Goal: Transaction & Acquisition: Purchase product/service

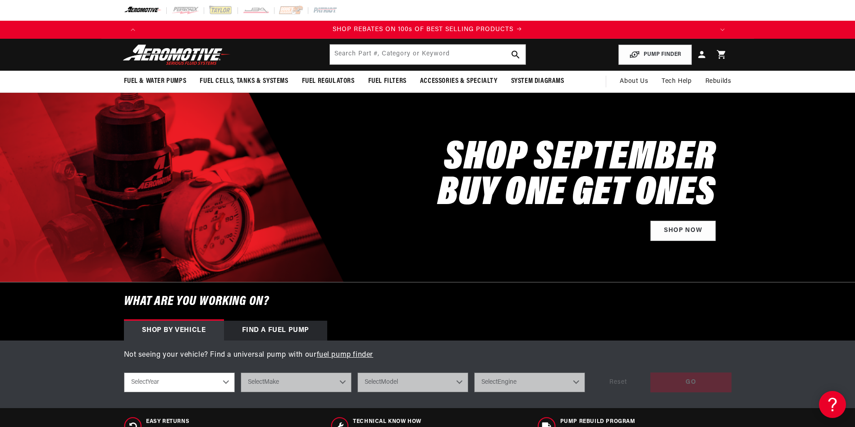
scroll to position [0, 572]
click at [432, 56] on input "text" at bounding box center [428, 55] width 196 height 20
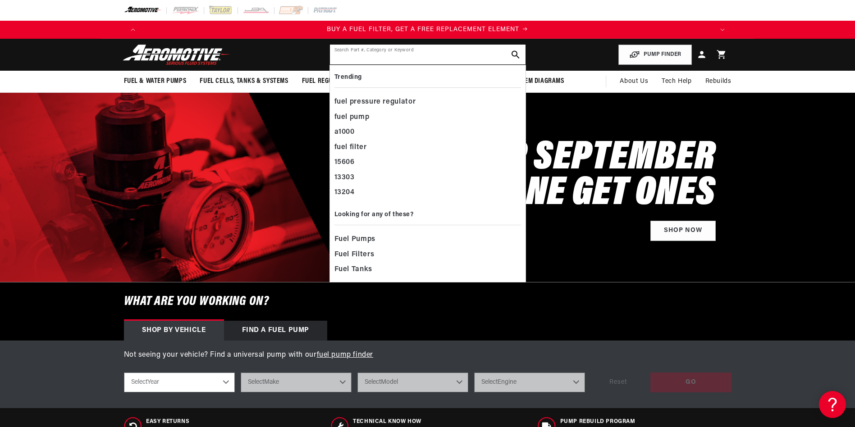
scroll to position [0, 1143]
click at [248, 55] on header "Fuel & Water Pumps Back In-Tank In-Line Fuel Pumps" at bounding box center [427, 55] width 653 height 32
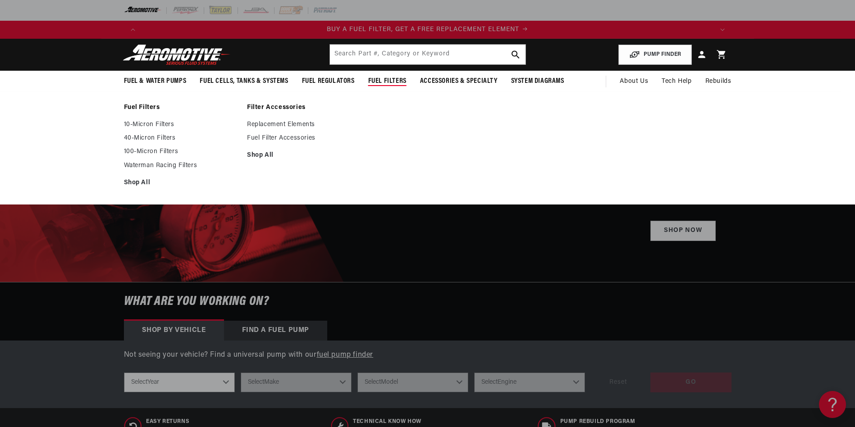
scroll to position [0, 1715]
click at [276, 124] on link "Replacement Elements" at bounding box center [304, 125] width 115 height 8
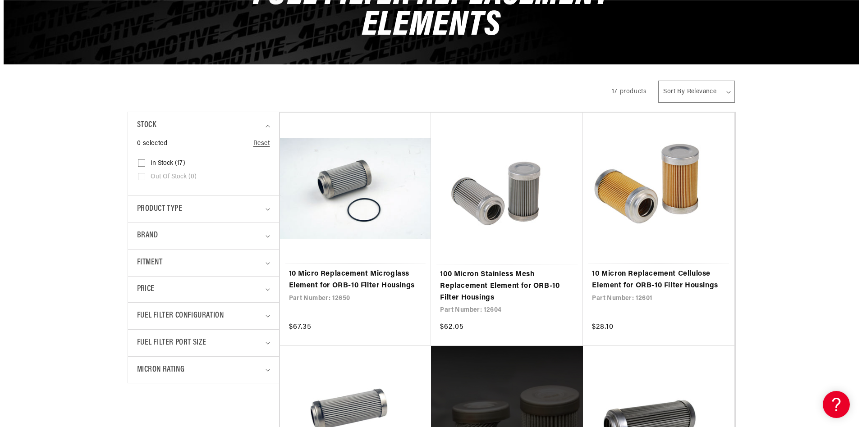
scroll to position [0, 572]
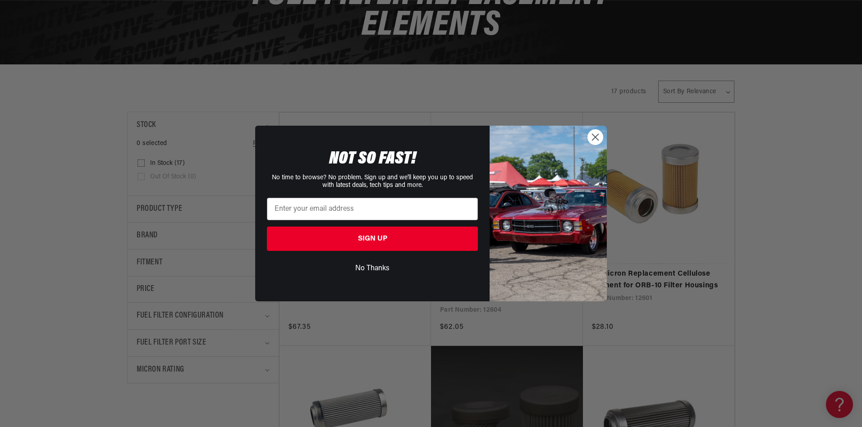
click at [590, 147] on img "POPUP Form" at bounding box center [548, 214] width 117 height 176
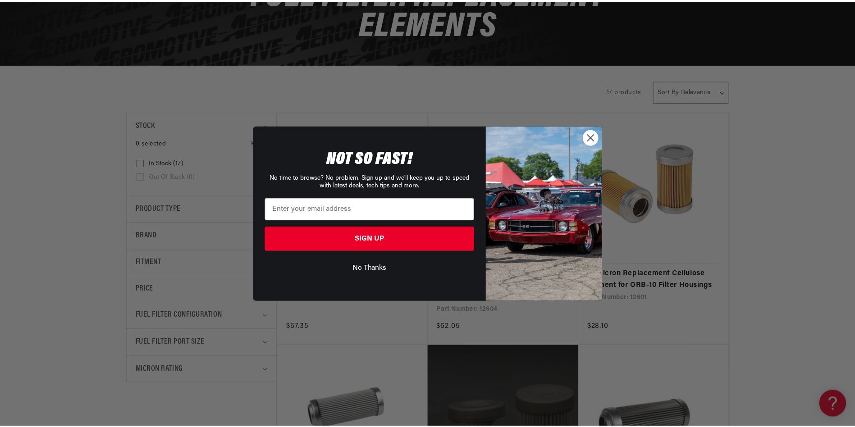
scroll to position [0, 1143]
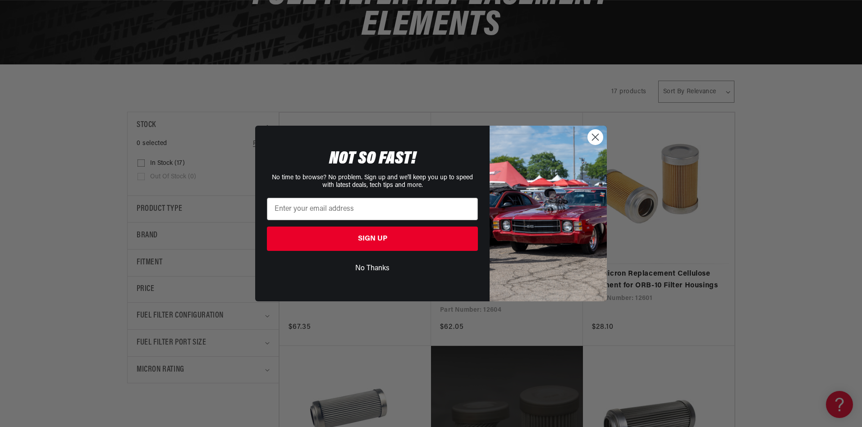
click at [595, 138] on icon "Close dialog" at bounding box center [595, 137] width 6 height 6
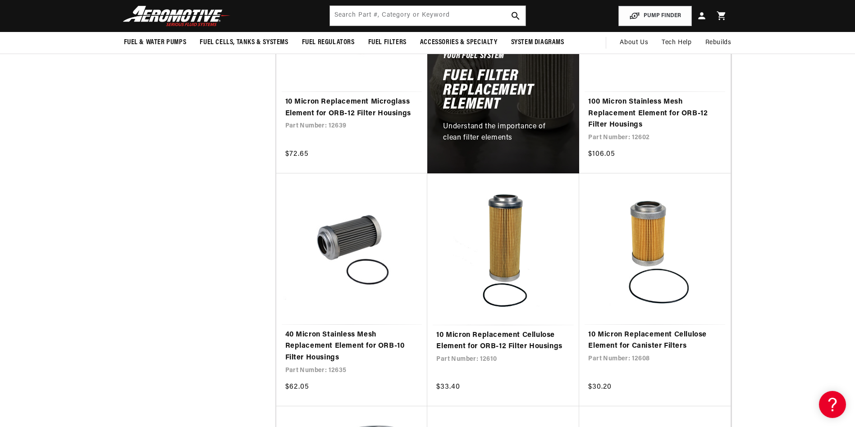
scroll to position [451, 0]
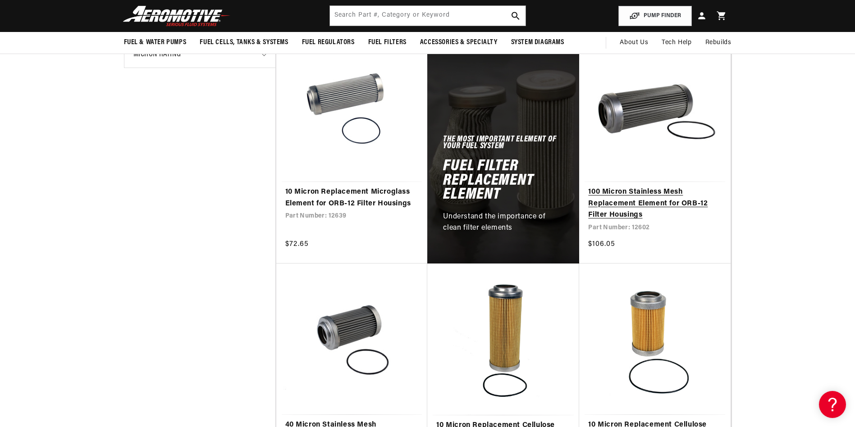
click at [641, 194] on link "100 Micron Stainless Mesh Replacement Element for ORB-12 Filter Housings" at bounding box center [654, 204] width 133 height 35
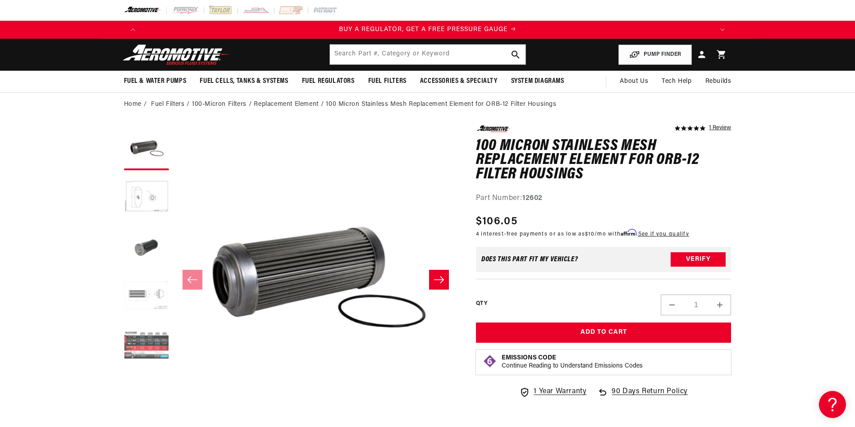
click at [132, 351] on button "Load image 5 in gallery view" at bounding box center [146, 346] width 45 height 45
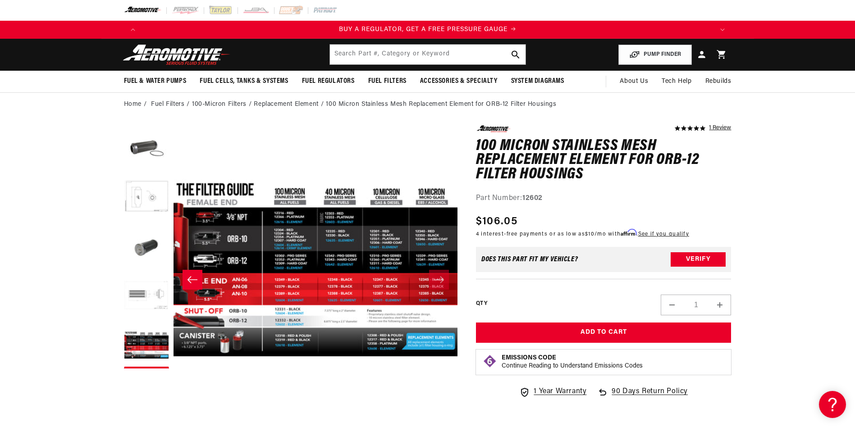
scroll to position [0, 1139]
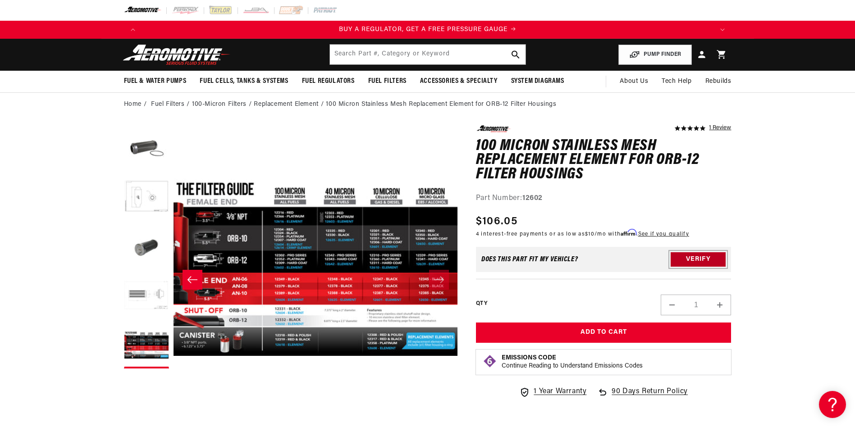
click at [696, 259] on button "Verify" at bounding box center [698, 259] width 55 height 14
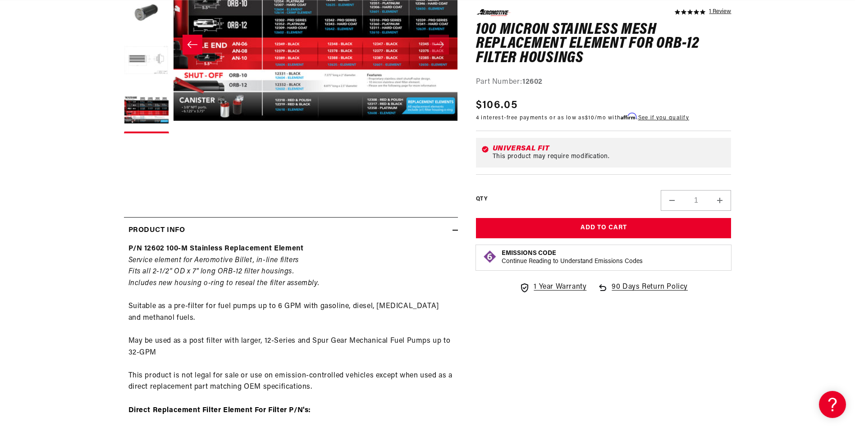
scroll to position [316, 0]
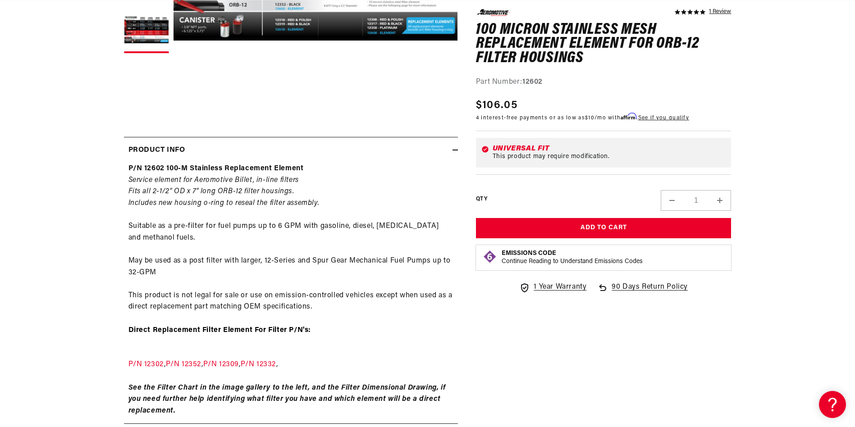
drag, startPoint x: 144, startPoint y: 193, endPoint x: 323, endPoint y: 192, distance: 179.0
click at [323, 192] on div "P/N 12602 100-M Stainless Replacement Element Service element for Aeromotive Bi…" at bounding box center [291, 290] width 334 height 254
click at [210, 209] on div "P/N 12602 100-M Stainless Replacement Element Service element for Aeromotive Bi…" at bounding box center [291, 290] width 334 height 254
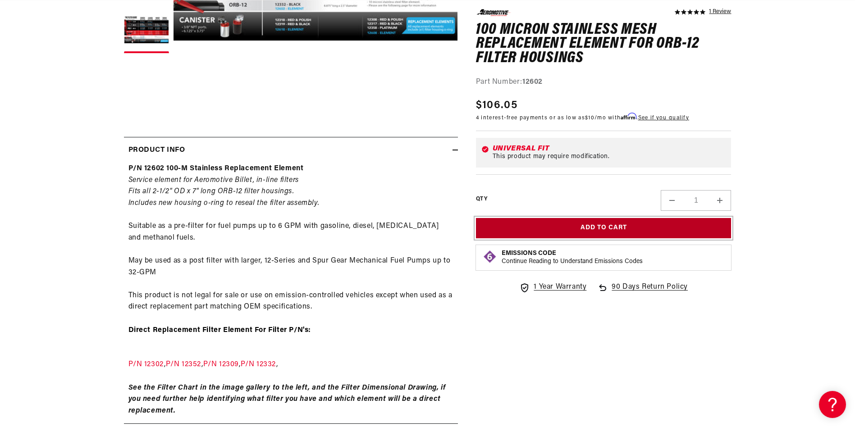
click at [605, 231] on button "Add to Cart" at bounding box center [604, 228] width 256 height 20
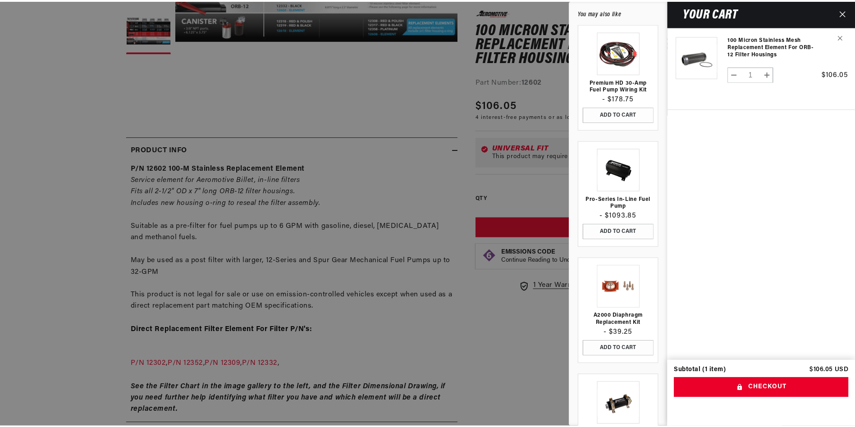
scroll to position [0, 1715]
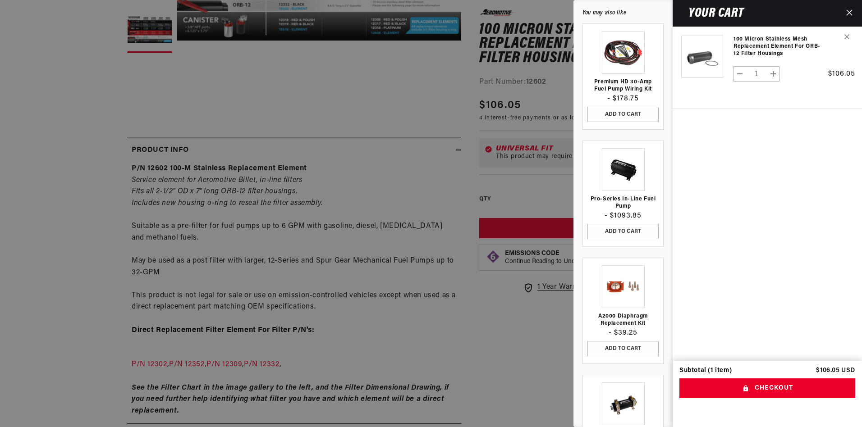
click at [848, 11] on icon "Close" at bounding box center [849, 12] width 6 height 6
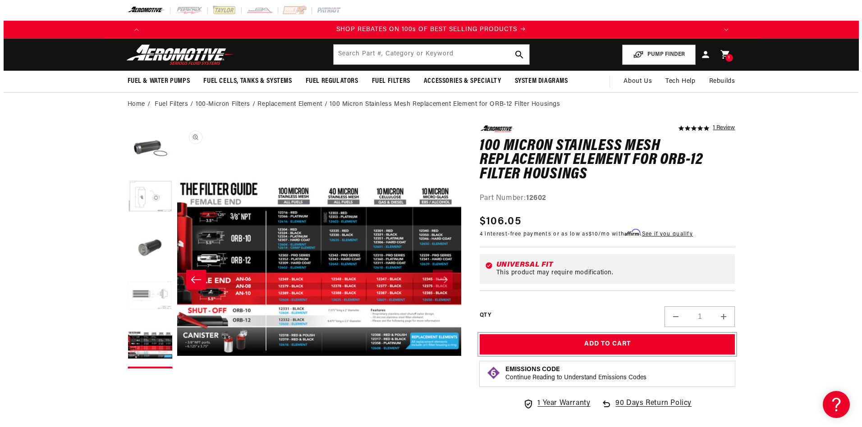
scroll to position [0, 0]
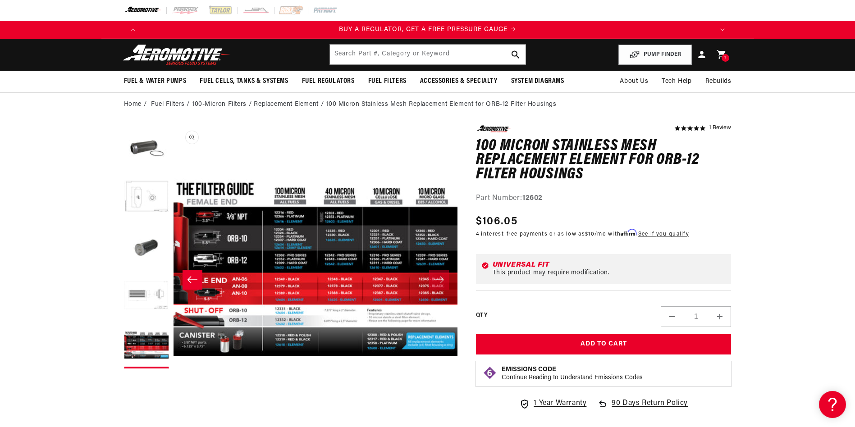
click at [173, 410] on button "Open media 5 in modal" at bounding box center [173, 410] width 0 height 0
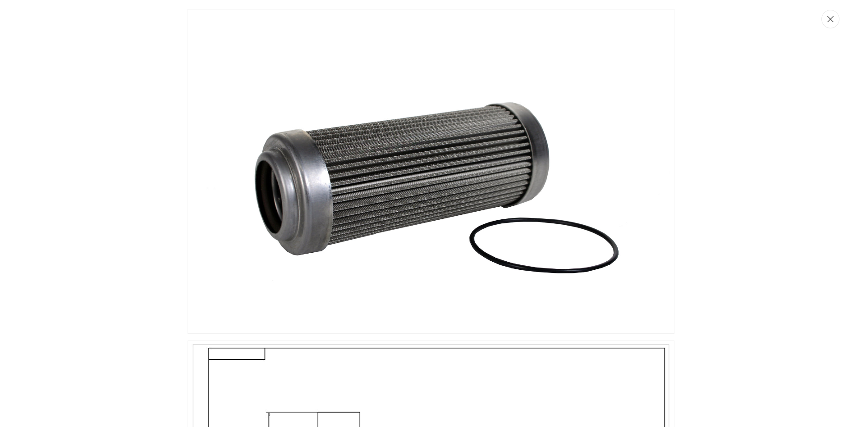
click at [830, 21] on button "Close" at bounding box center [830, 19] width 18 height 18
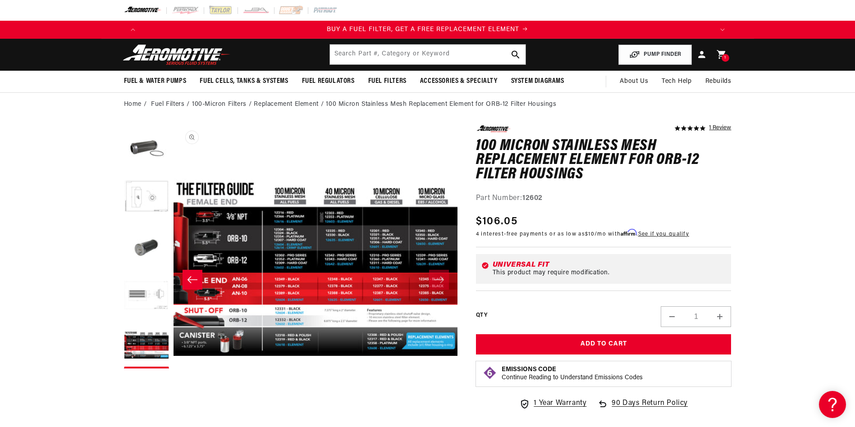
click at [173, 410] on button "Open media 5 in modal" at bounding box center [173, 410] width 0 height 0
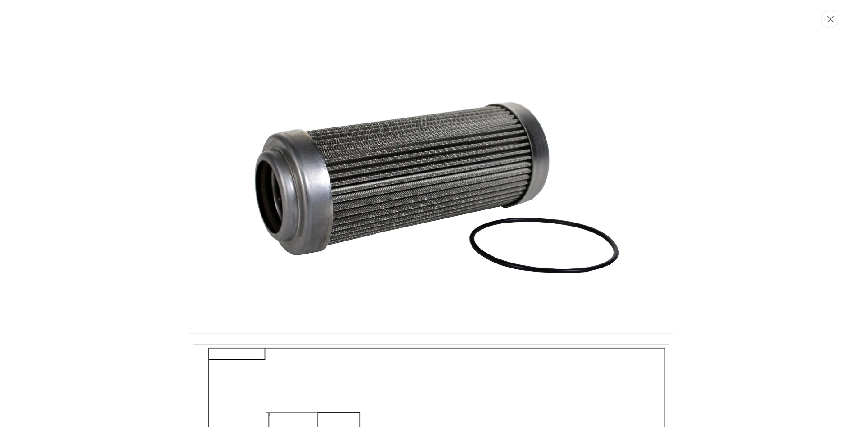
click at [827, 20] on button "Close" at bounding box center [830, 19] width 18 height 18
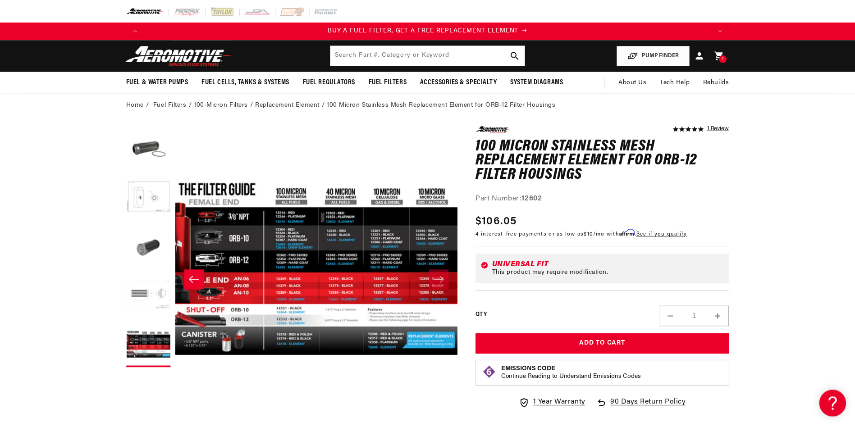
scroll to position [0, 1143]
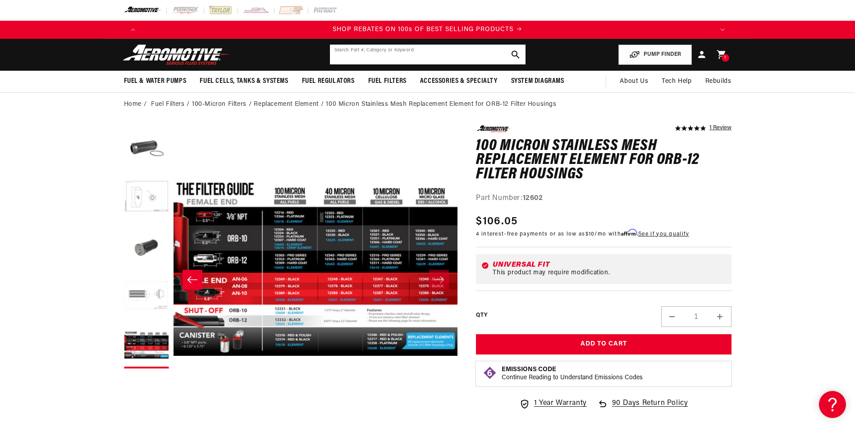
click at [399, 56] on input "text" at bounding box center [428, 55] width 196 height 20
type input "12610"
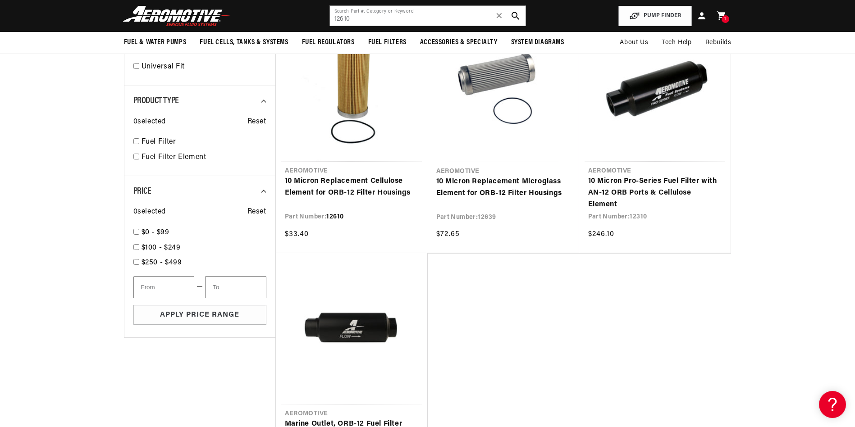
scroll to position [90, 0]
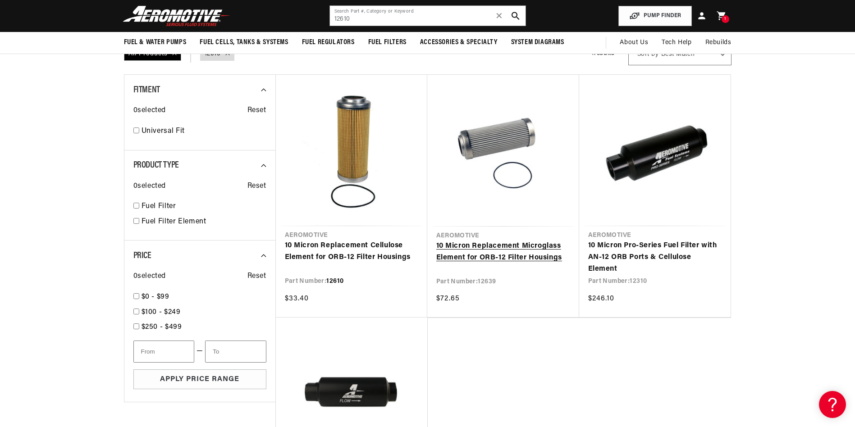
click at [516, 247] on link "10 Micron Replacement Microglass Element for ORB-12 Filter Housings" at bounding box center [503, 252] width 134 height 23
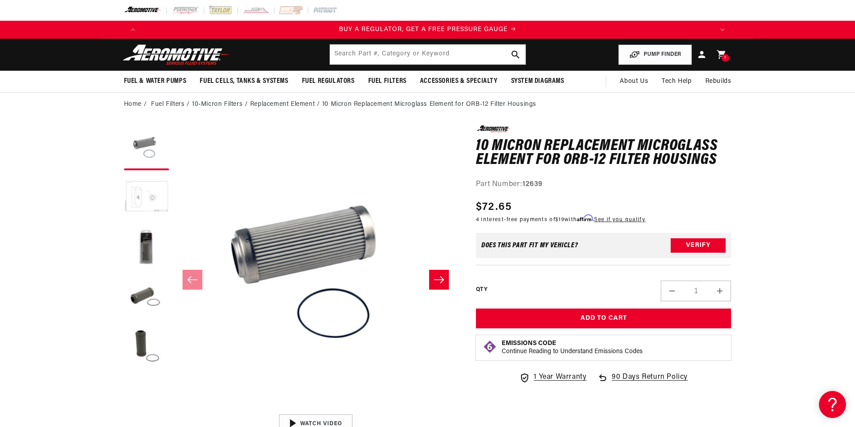
click at [153, 199] on button "Load image 2 in gallery view" at bounding box center [146, 197] width 45 height 45
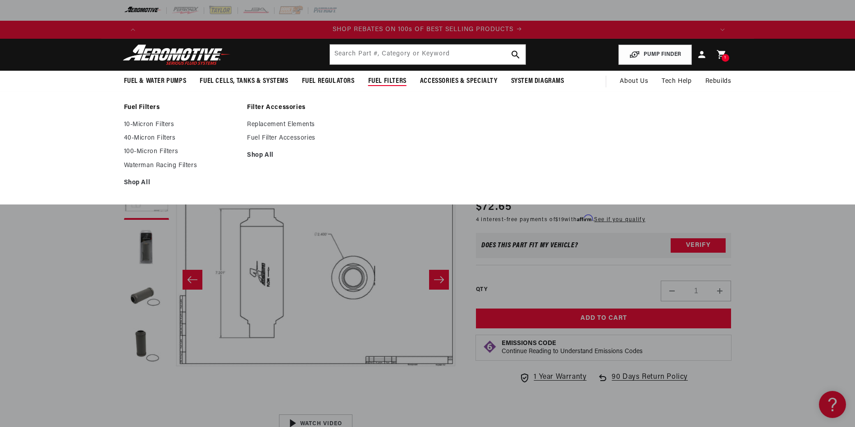
scroll to position [0, 572]
click at [151, 124] on link "10-Micron Filters" at bounding box center [181, 125] width 115 height 8
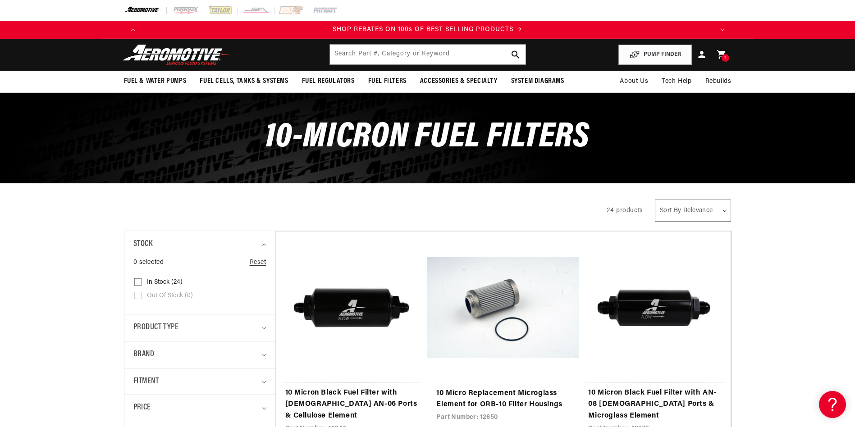
scroll to position [0, 1715]
